Goal: Task Accomplishment & Management: Manage account settings

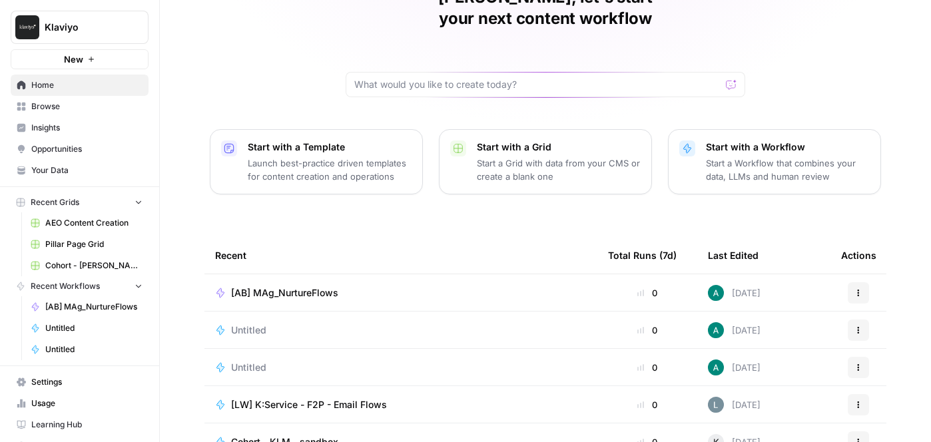
scroll to position [170, 0]
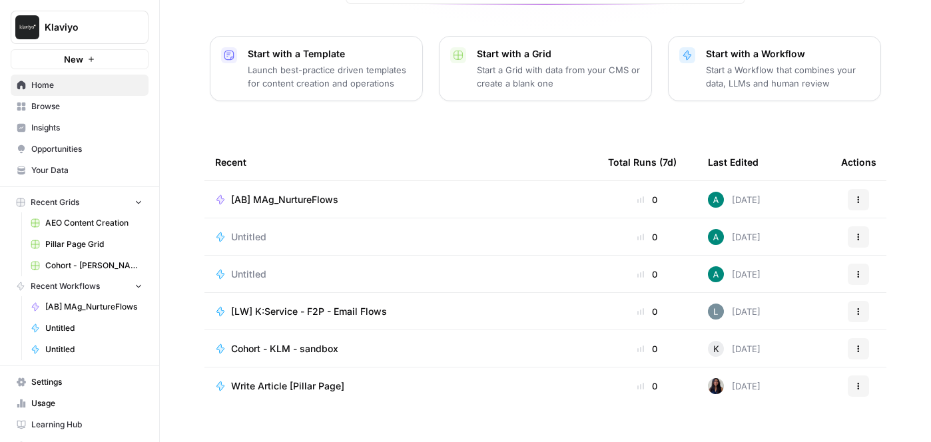
click at [82, 33] on span "Klaviyo" at bounding box center [85, 27] width 81 height 13
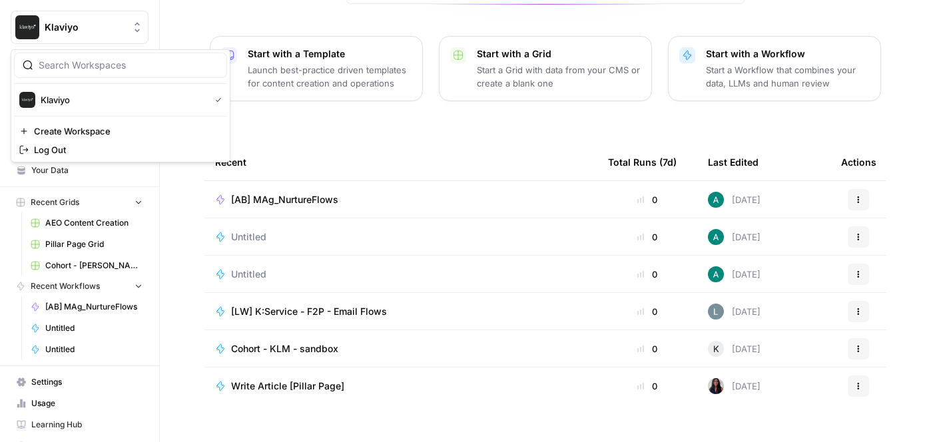
click at [458, 404] on tbody "[AB] MAg_NurtureFlows 0 [DATE] Actions Untitled 0 [DATE] Actions Untitled 0 [DA…" at bounding box center [545, 311] width 682 height 261
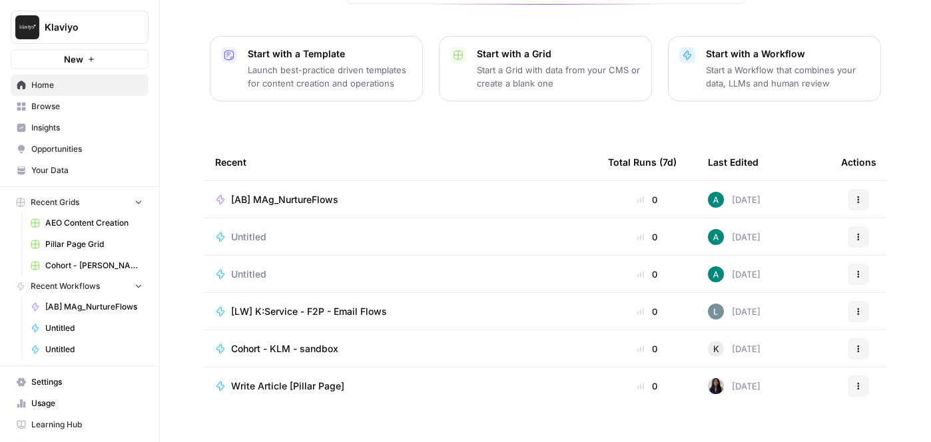
scroll to position [20, 0]
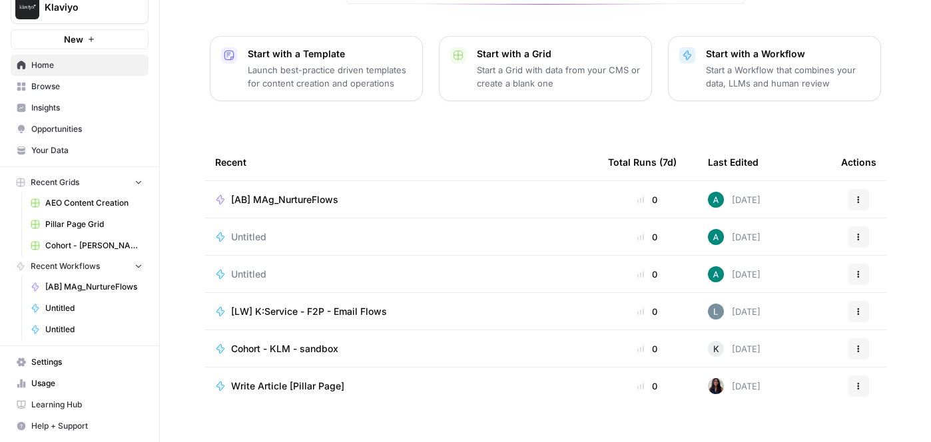
click at [66, 356] on span "Settings" at bounding box center [86, 362] width 111 height 12
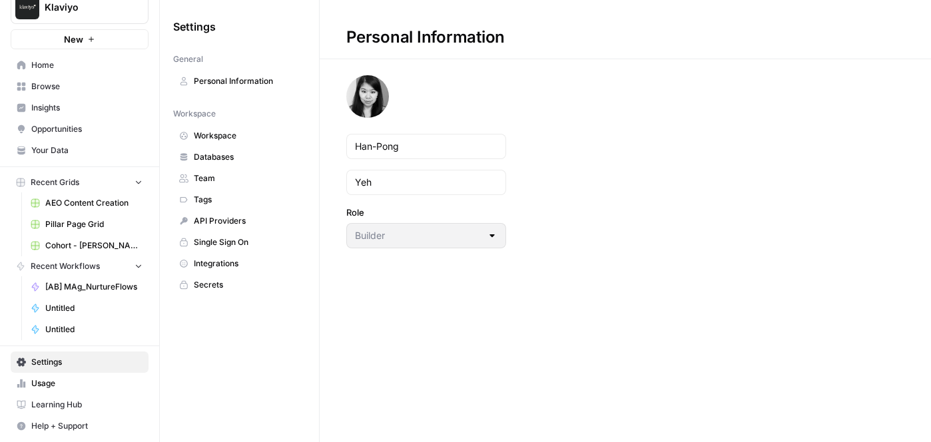
click at [242, 71] on link "Personal Information" at bounding box center [239, 81] width 132 height 21
click at [251, 141] on span "Workspace" at bounding box center [247, 136] width 106 height 12
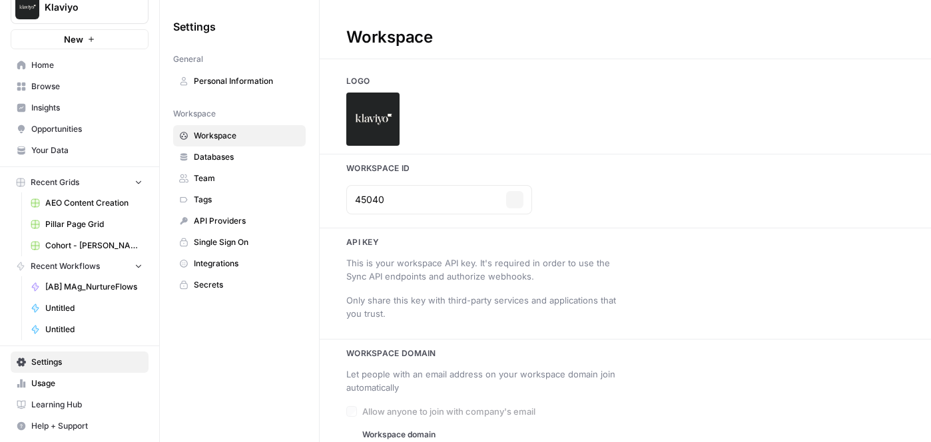
type input "[DOMAIN_NAME]"
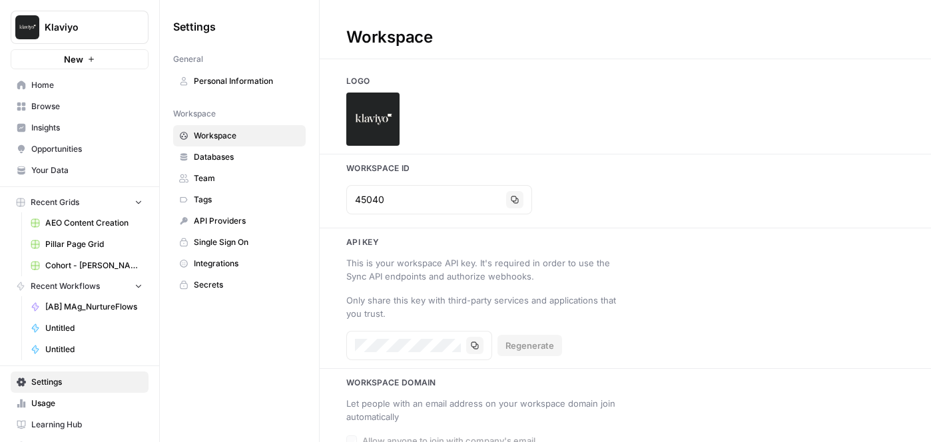
click at [69, 85] on span "Home" at bounding box center [86, 85] width 111 height 12
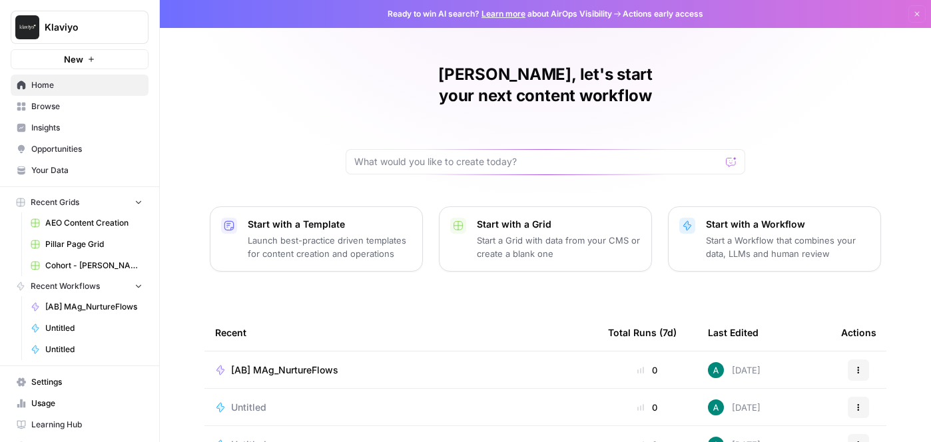
scroll to position [170, 0]
